Goal: Check status: Check status

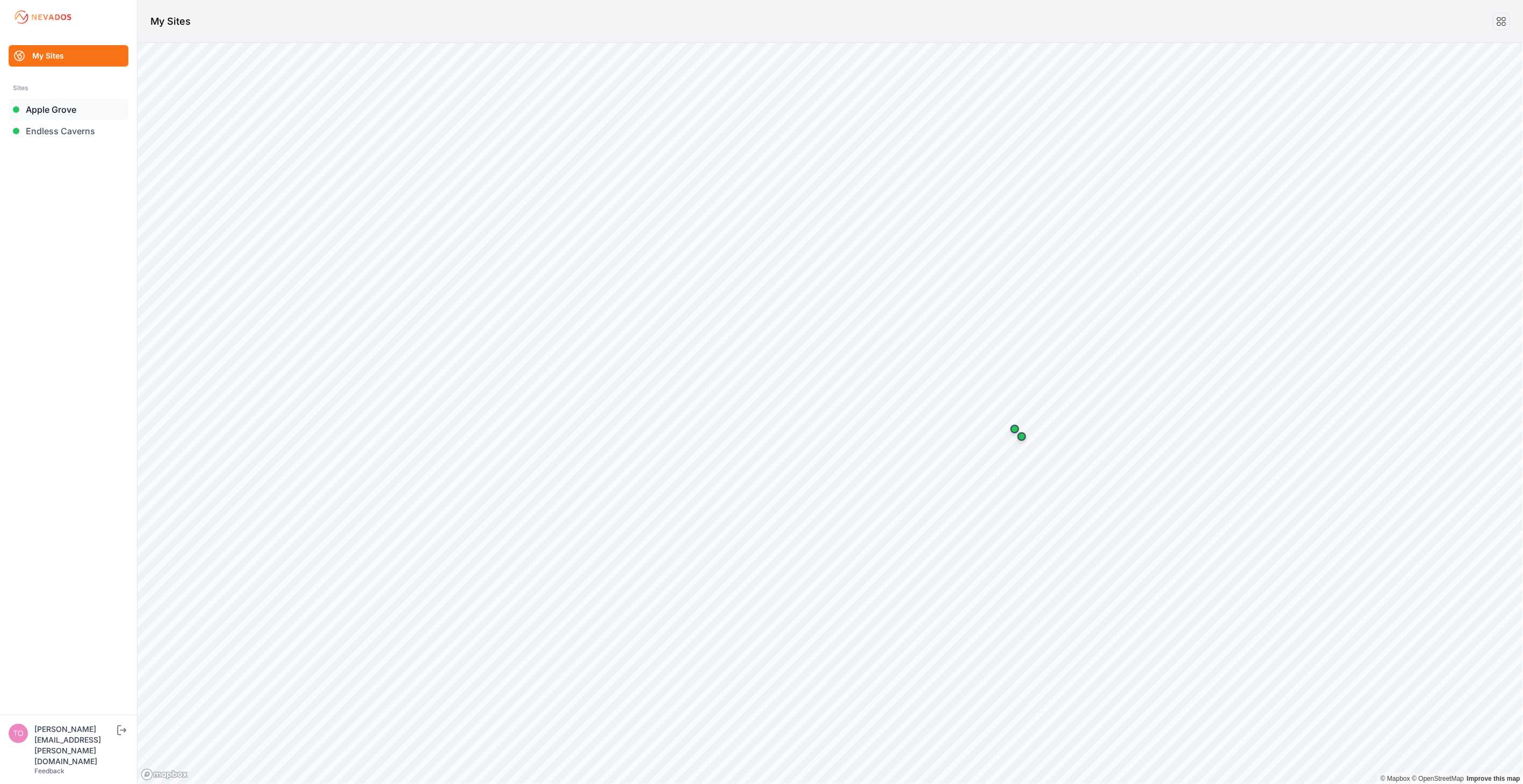
click at [52, 105] on link "Apple Grove" at bounding box center [68, 109] width 120 height 21
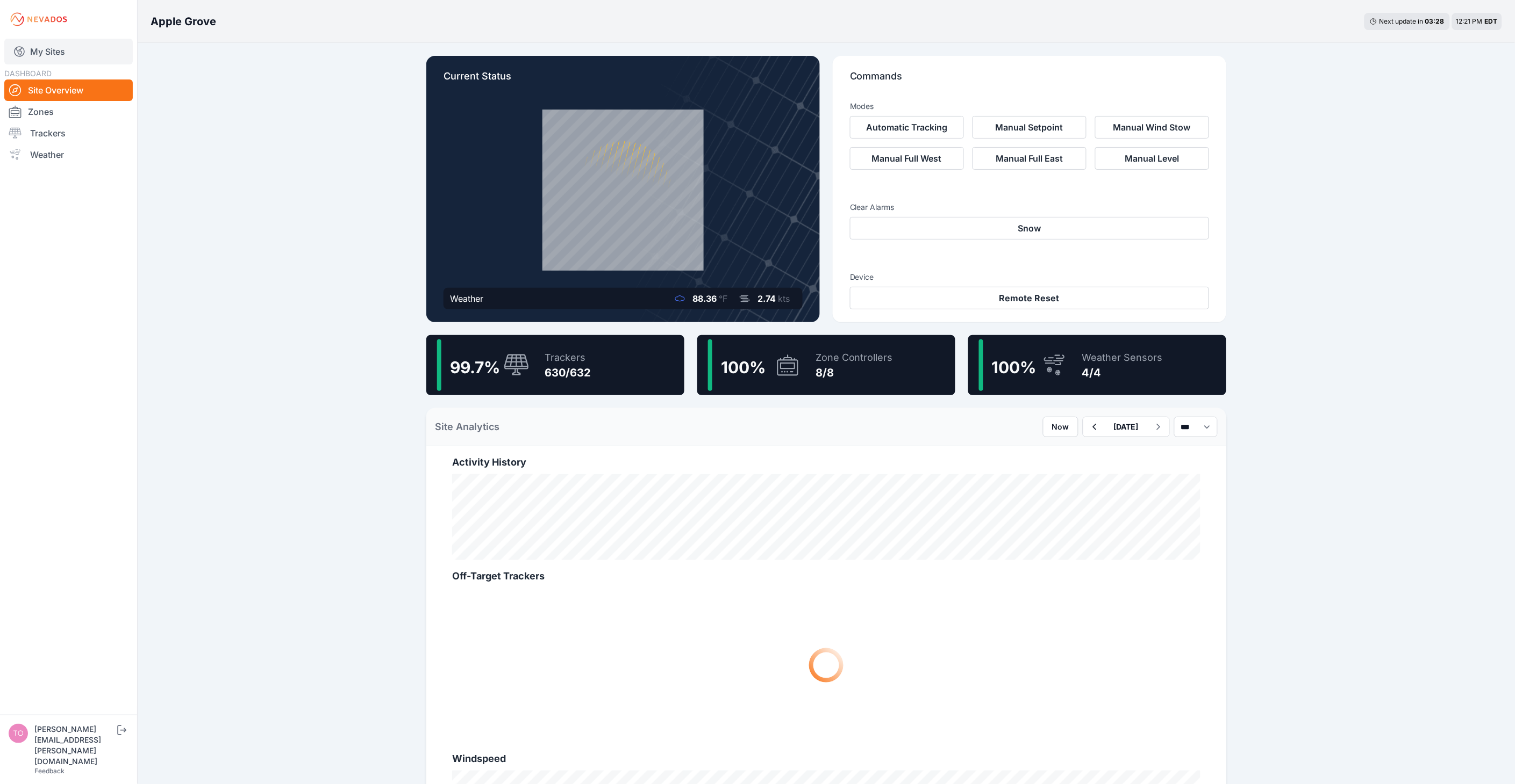
click at [63, 55] on link "My Sites" at bounding box center [68, 52] width 129 height 26
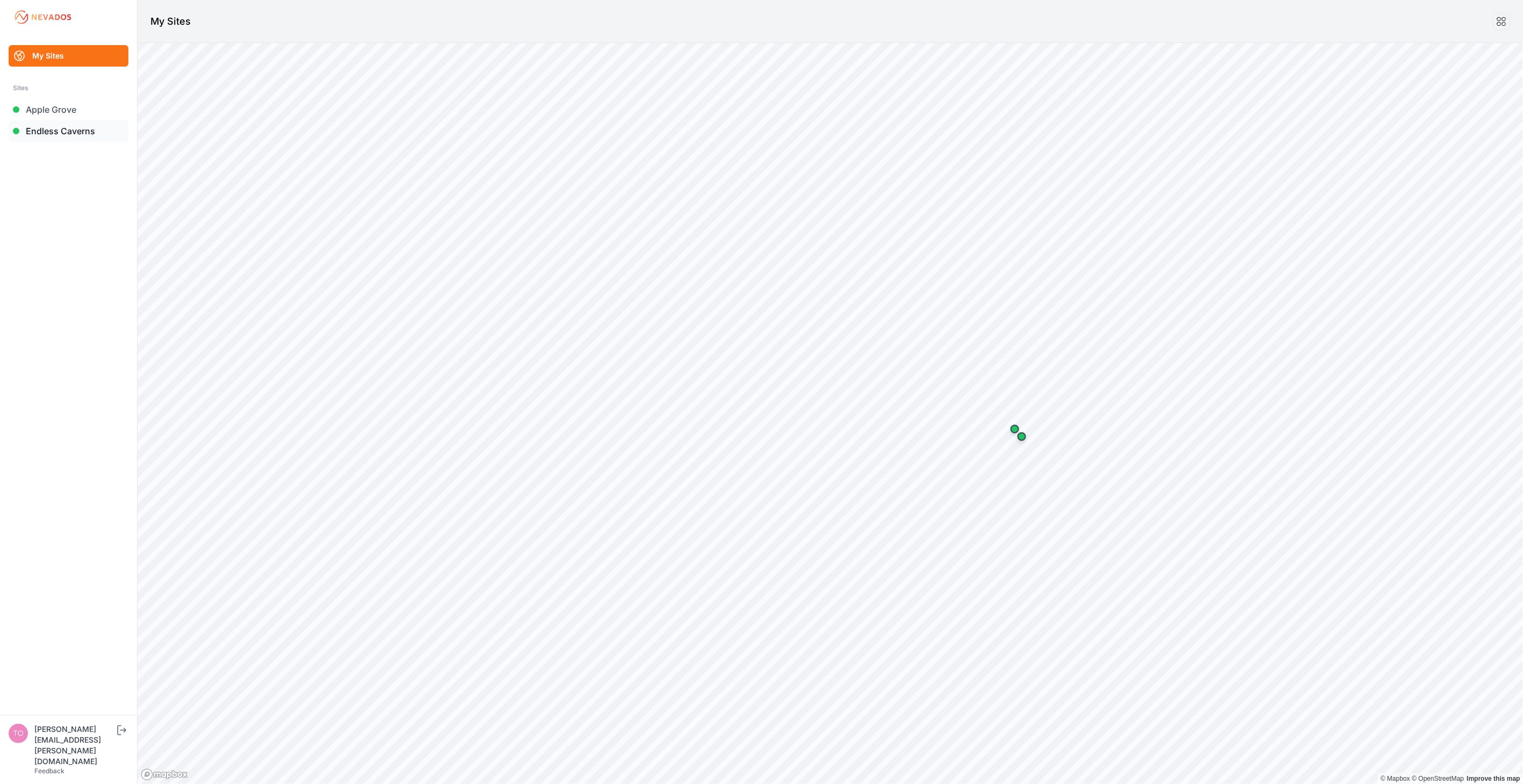
click at [57, 129] on link "Endless Caverns" at bounding box center [68, 130] width 120 height 21
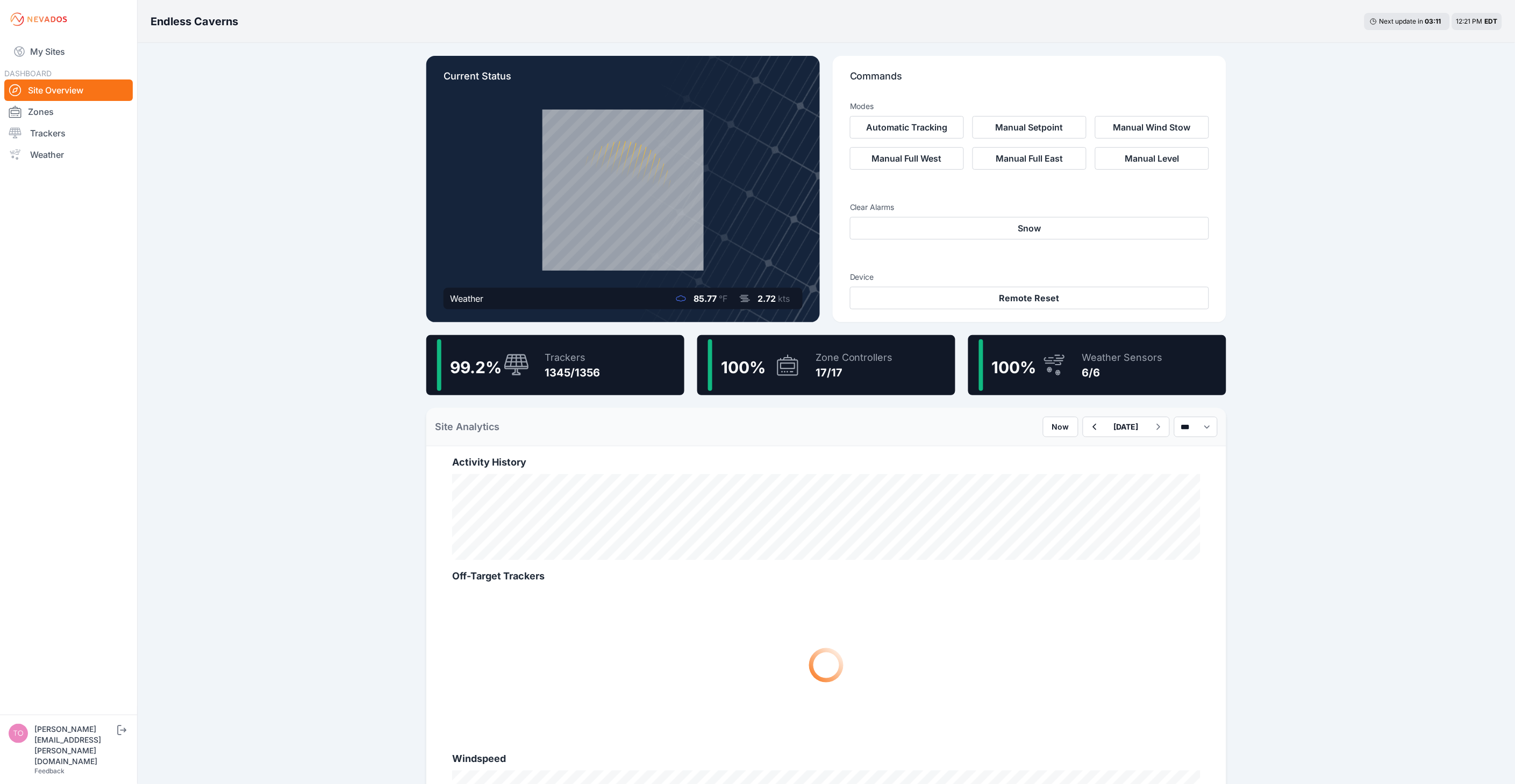
click at [314, 180] on div "Endless Caverns Next update in 03 : 11 12:21 PM EDT Current Status Weather 85.7…" at bounding box center [758, 594] width 1515 height 1188
click at [1307, 218] on div "Endless Caverns Next update in 03 : 10 12:21 PM EDT Current Status Weather 85.7…" at bounding box center [758, 594] width 1515 height 1188
click at [314, 131] on div "Endless Caverns Next update in 03 : 09 12:21 PM EDT Current Status Weather 85.7…" at bounding box center [758, 594] width 1515 height 1188
click at [390, 104] on div "Endless Caverns Next update in 03 : 07 12:21 PM EDT Current Status Weather 85.7…" at bounding box center [758, 594] width 1515 height 1188
click at [363, 122] on div "Endless Caverns Next update in 02 : 55 12:22 PM EDT Current Status Weather 85.7…" at bounding box center [758, 594] width 1515 height 1188
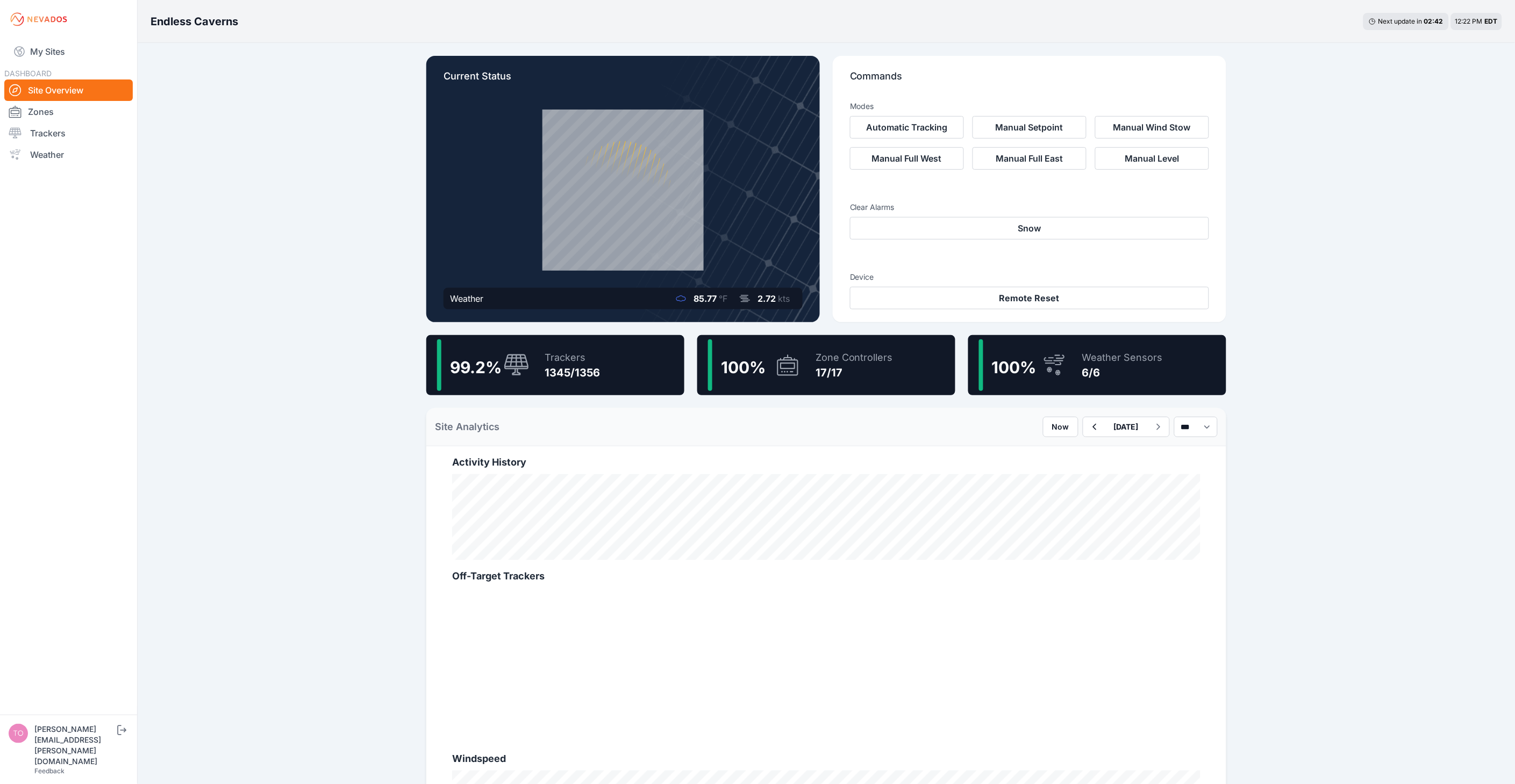
click at [317, 147] on div "Endless Caverns Next update in 02 : 42 12:22 PM EDT Current Status Weather 85.7…" at bounding box center [758, 594] width 1515 height 1188
click at [246, 217] on div "Endless Caverns Next update in 00 : 00 12:55 PM EDT Current Status Weather 85.7…" at bounding box center [758, 594] width 1515 height 1188
drag, startPoint x: 51, startPoint y: 52, endPoint x: 194, endPoint y: 122, distance: 159.2
click at [51, 52] on link "My Sites" at bounding box center [68, 52] width 129 height 26
